Goal: Task Accomplishment & Management: Manage account settings

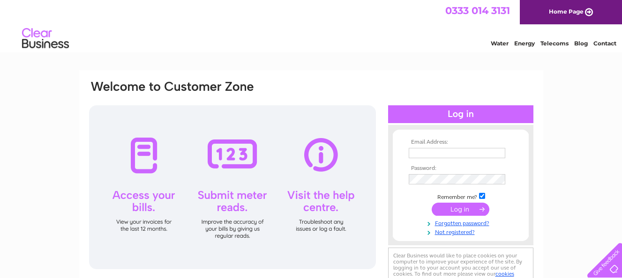
type input "catherinelaverty@yahoo.co.uk"
click at [453, 206] on input "submit" at bounding box center [460, 209] width 58 height 13
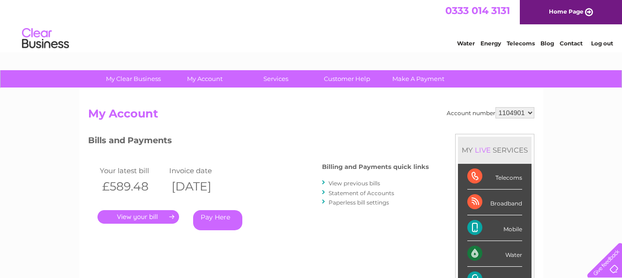
click at [157, 218] on link "." at bounding box center [138, 217] width 82 height 14
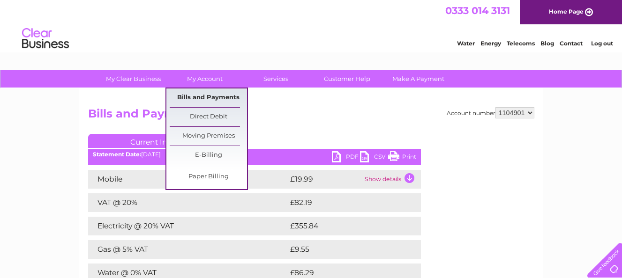
click at [208, 93] on link "Bills and Payments" at bounding box center [208, 98] width 77 height 19
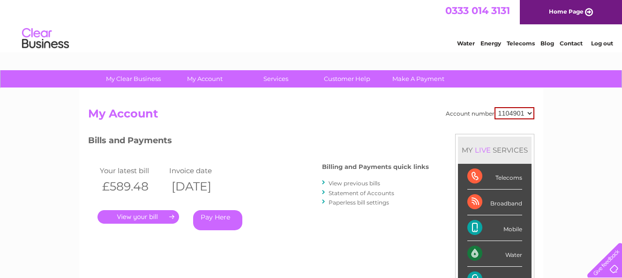
click at [371, 183] on link "View previous bills" at bounding box center [354, 183] width 52 height 7
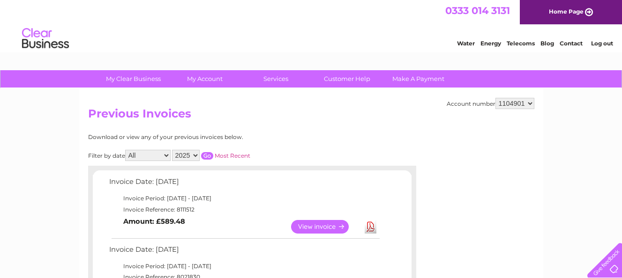
click at [603, 43] on link "Log out" at bounding box center [602, 43] width 22 height 7
